Goal: Use online tool/utility

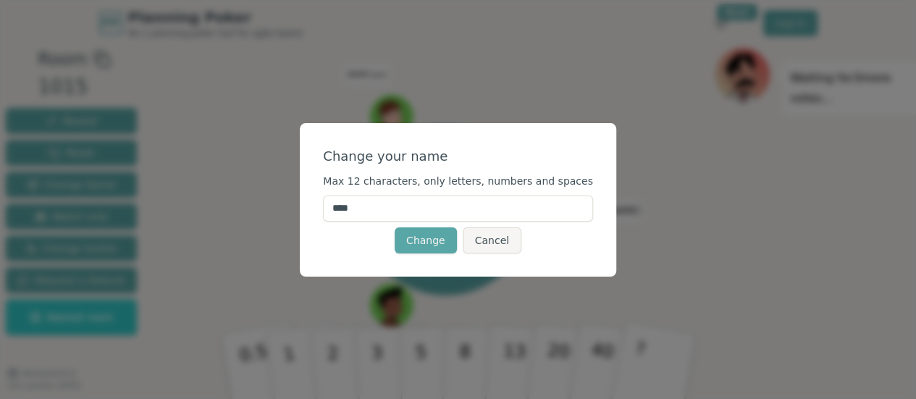
click at [383, 203] on input "****" at bounding box center [458, 208] width 270 height 26
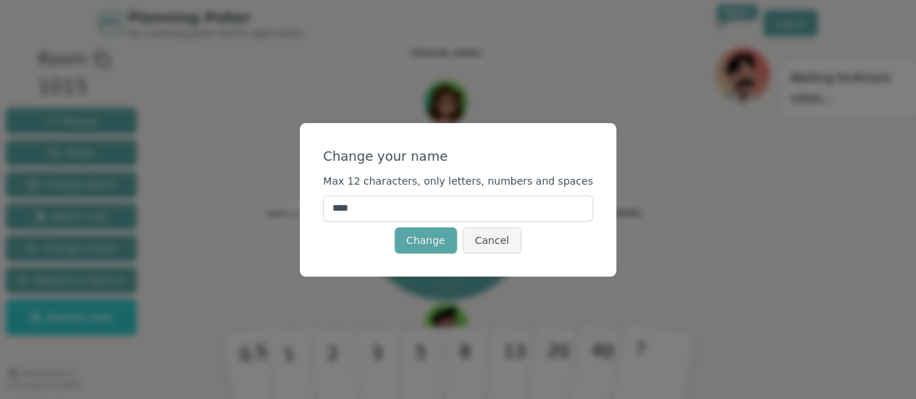
click at [383, 203] on input "****" at bounding box center [458, 208] width 270 height 26
type input "*******"
click at [444, 247] on button "Change" at bounding box center [425, 240] width 62 height 26
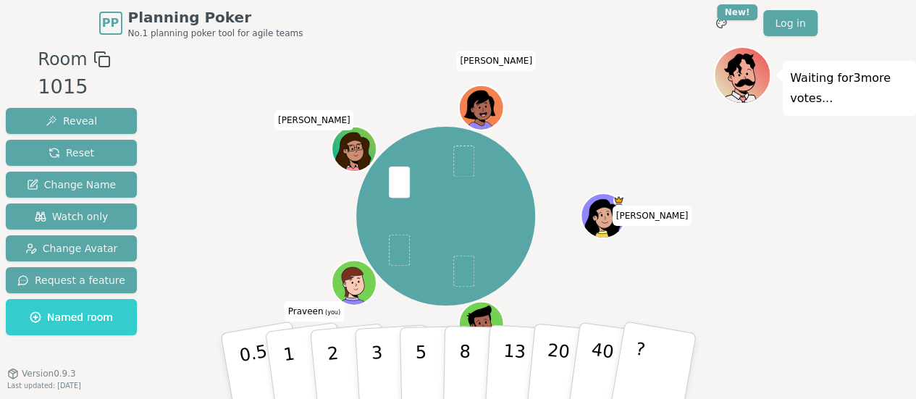
click at [392, 182] on span at bounding box center [399, 182] width 21 height 32
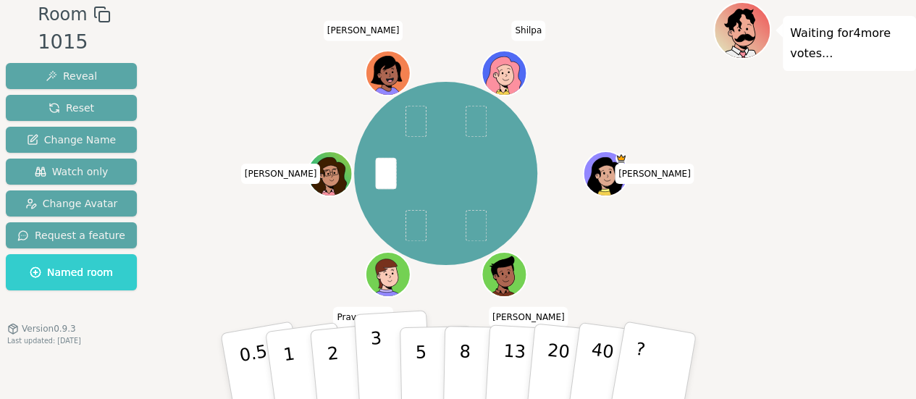
click at [368, 344] on button "3" at bounding box center [392, 366] width 79 height 113
click at [331, 247] on div "[MEDICAL_DATA] [PERSON_NAME] [PERSON_NAME] (you) [PERSON_NAME] [PERSON_NAME] Sh…" at bounding box center [445, 174] width 535 height 292
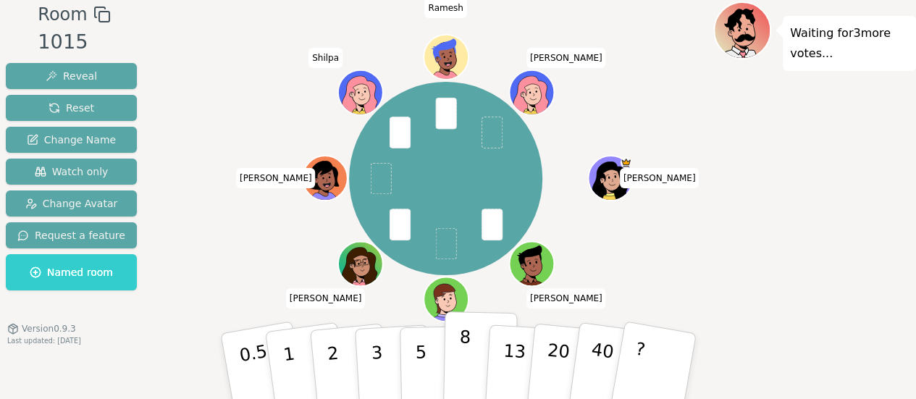
click at [463, 374] on p "8" at bounding box center [463, 365] width 12 height 78
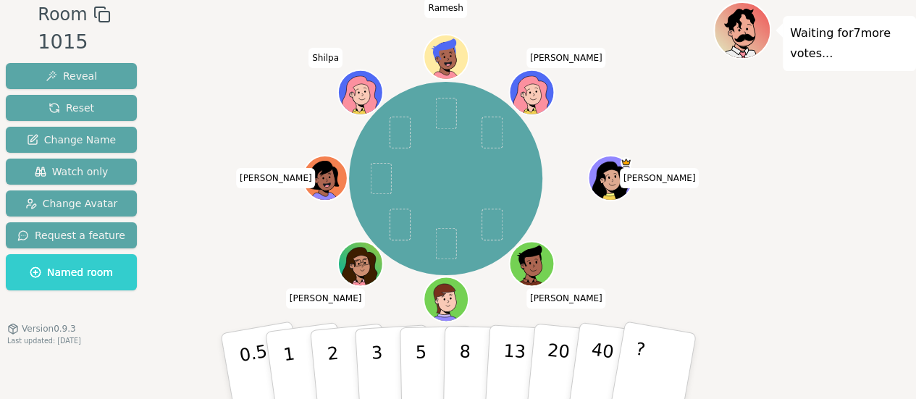
click at [107, 121] on div "Reveal Reset Change Name Watch only Change Avatar Request a feature Named room" at bounding box center [71, 176] width 131 height 227
click at [94, 99] on button "Reset" at bounding box center [71, 108] width 131 height 26
click at [406, 342] on button "5" at bounding box center [436, 366] width 75 height 110
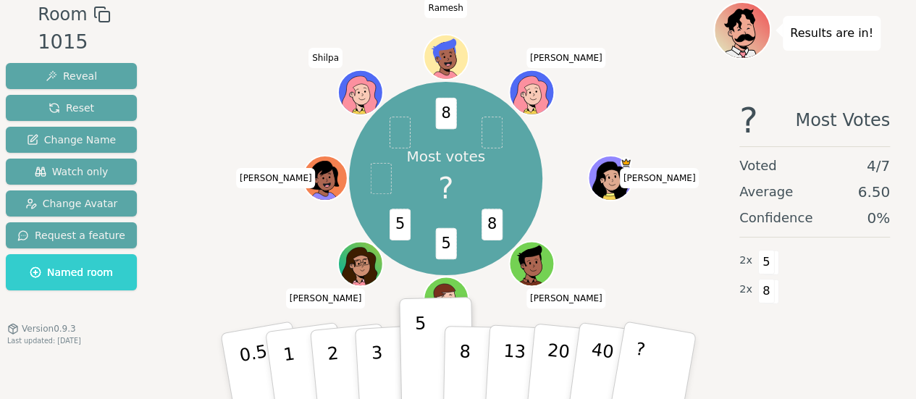
click at [498, 308] on div "Most votes ? 8 5 5 8 [MEDICAL_DATA] [PERSON_NAME] [PERSON_NAME] (you) [PERSON_N…" at bounding box center [445, 179] width 535 height 302
click at [376, 305] on div "Most votes ? 8 5 5 8 [MEDICAL_DATA] [PERSON_NAME] [PERSON_NAME] (you) [PERSON_N…" at bounding box center [445, 179] width 535 height 302
click at [458, 379] on p "8" at bounding box center [463, 365] width 12 height 78
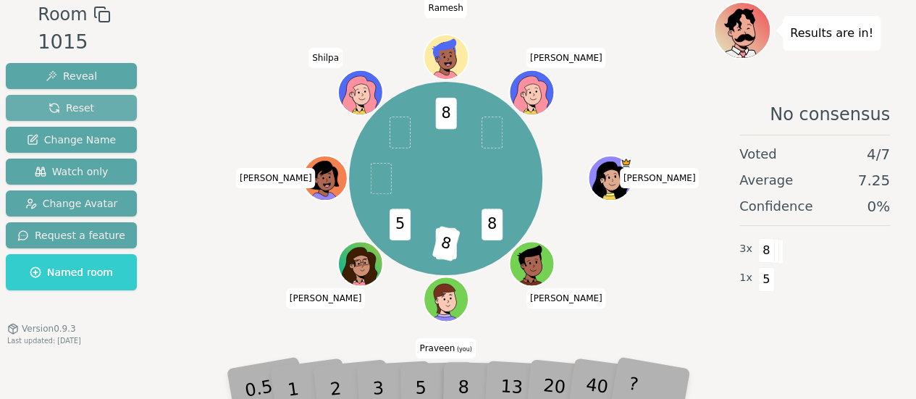
click at [88, 111] on button "Reset" at bounding box center [71, 108] width 131 height 26
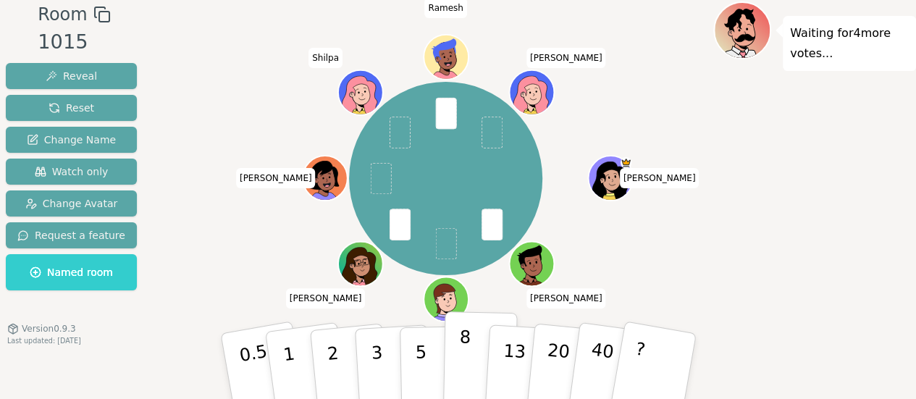
click at [455, 358] on button "8" at bounding box center [479, 366] width 75 height 110
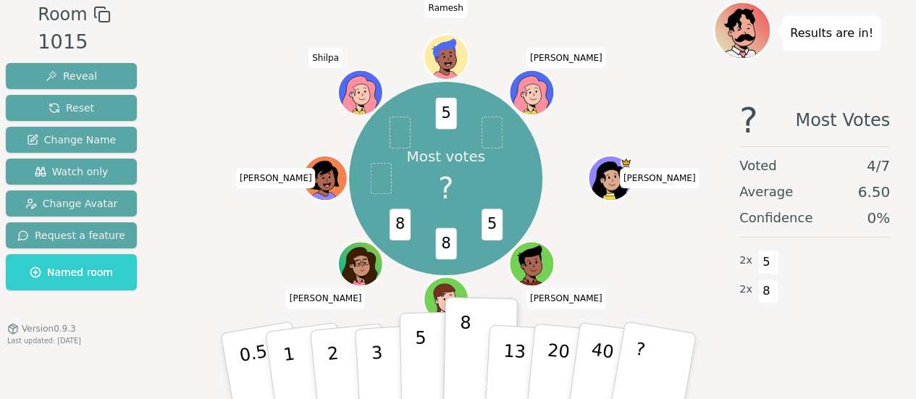
click at [431, 378] on button "5" at bounding box center [436, 366] width 75 height 110
